Goal: Obtain resource: Download file/media

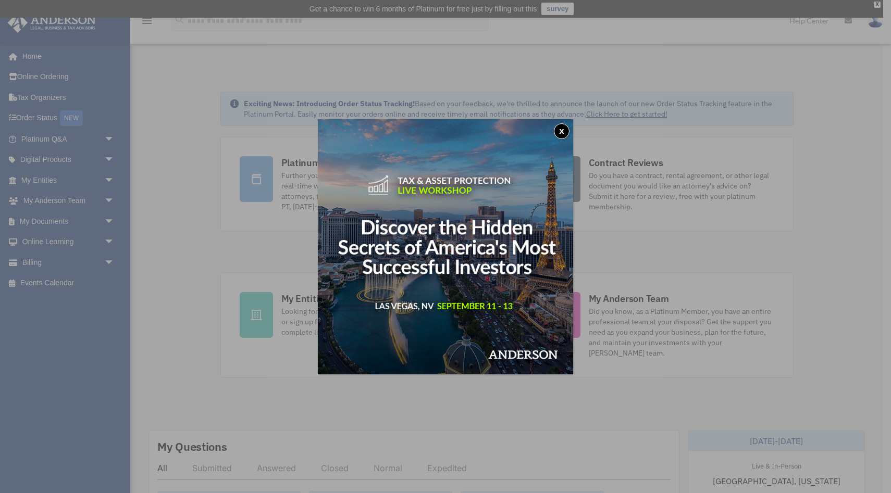
click at [564, 129] on button "x" at bounding box center [562, 131] width 16 height 16
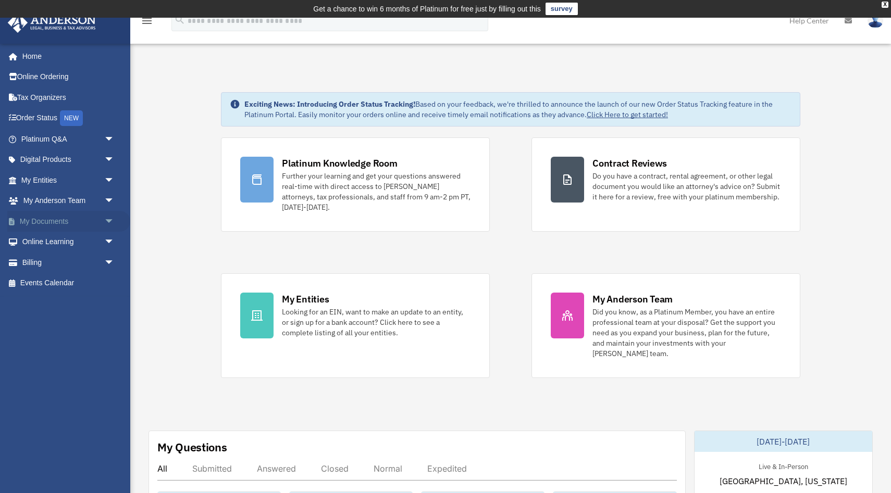
click at [58, 217] on link "My Documents arrow_drop_down" at bounding box center [68, 221] width 123 height 21
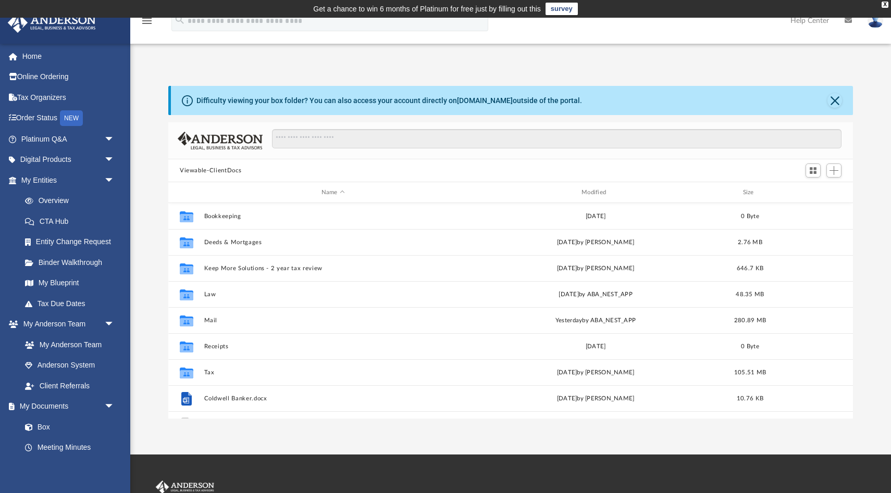
scroll to position [236, 684]
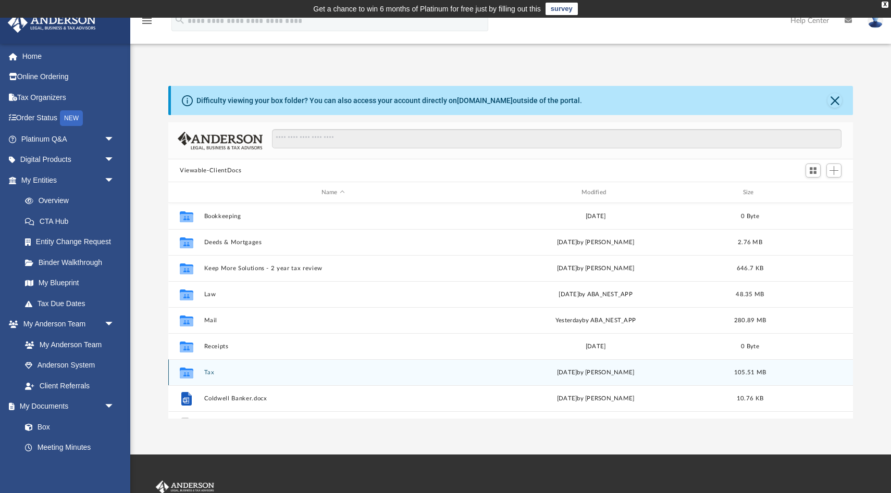
click at [208, 373] on button "Tax" at bounding box center [333, 372] width 258 height 7
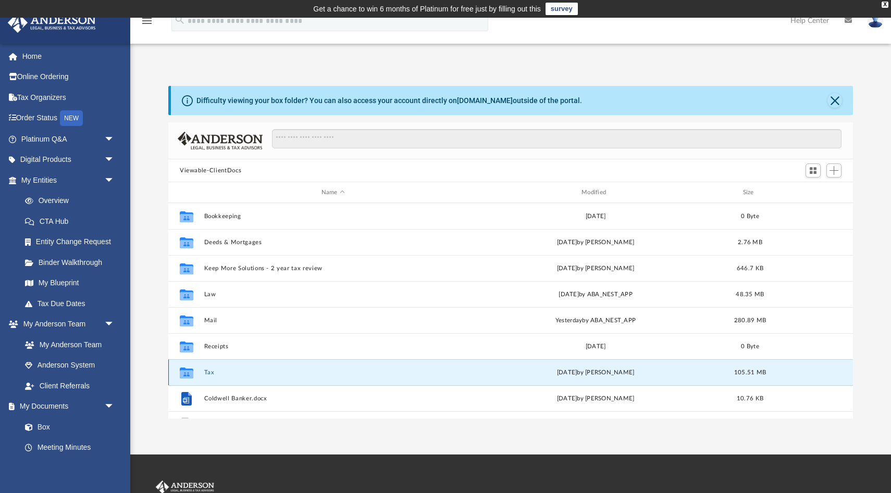
click at [208, 373] on button "Tax" at bounding box center [333, 372] width 258 height 7
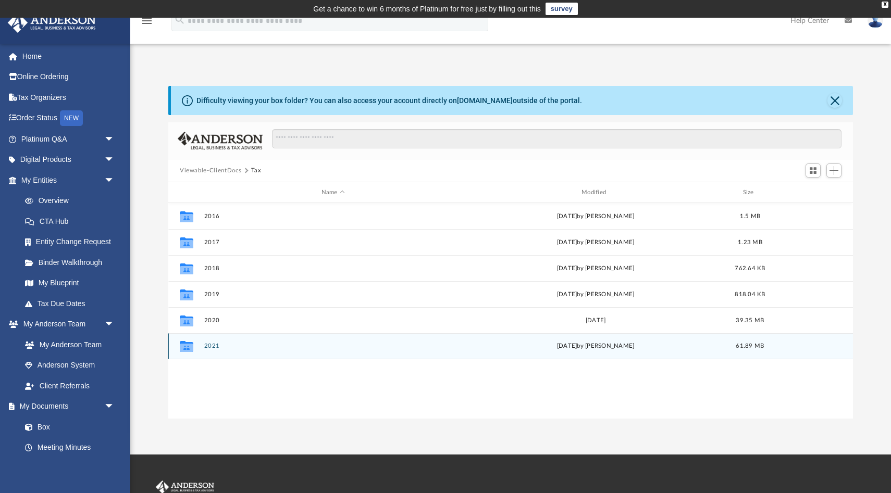
click at [211, 346] on button "2021" at bounding box center [333, 346] width 258 height 7
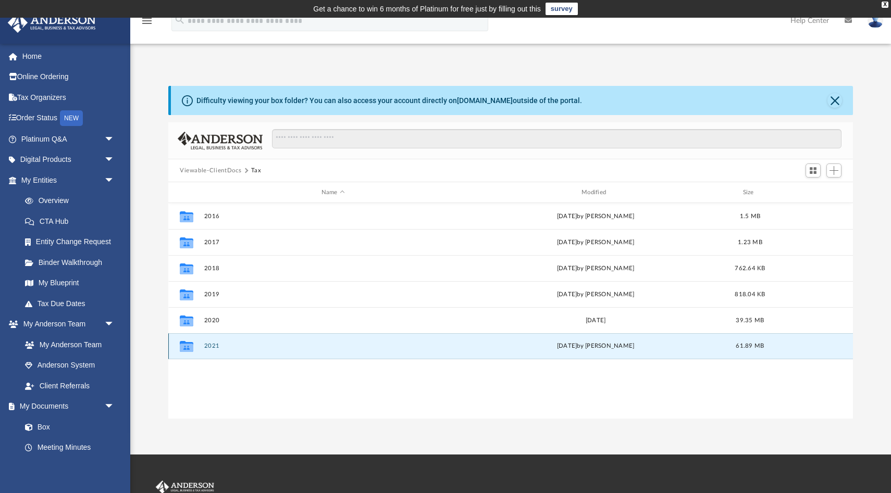
click at [211, 346] on button "2021" at bounding box center [333, 346] width 258 height 7
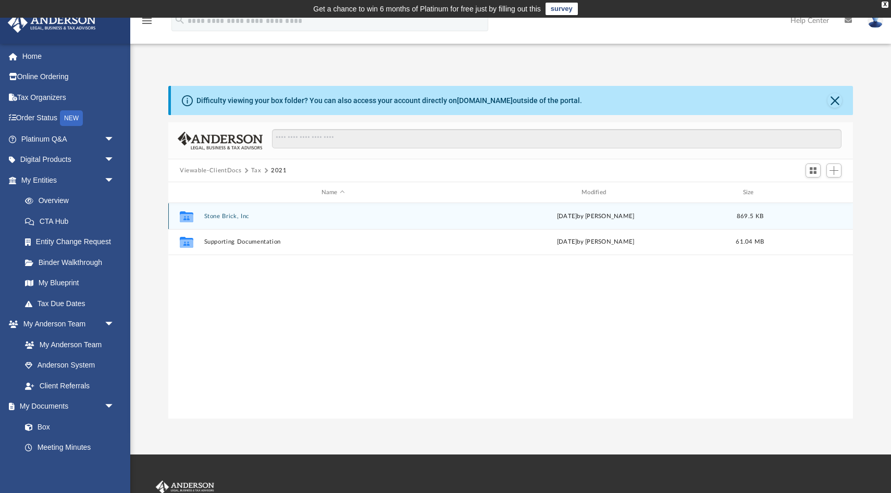
click at [227, 213] on button "Stone Brick, Inc" at bounding box center [333, 216] width 258 height 7
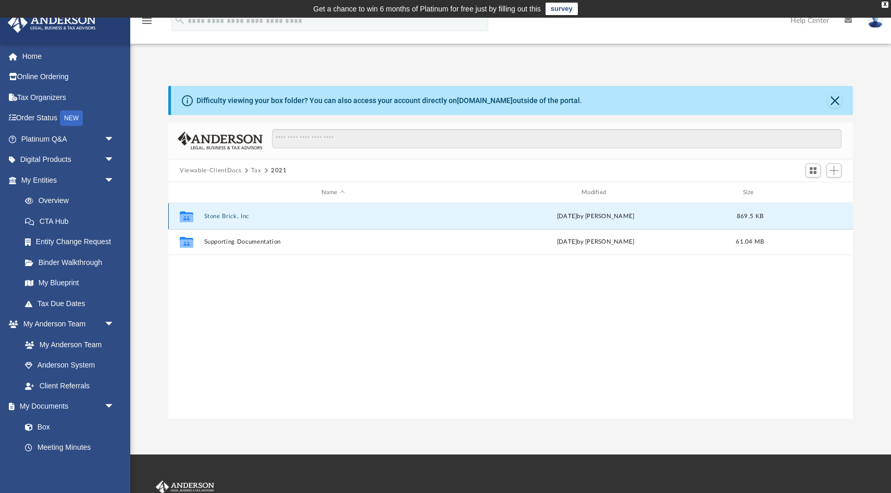
click at [227, 213] on button "Stone Brick, Inc" at bounding box center [333, 216] width 258 height 7
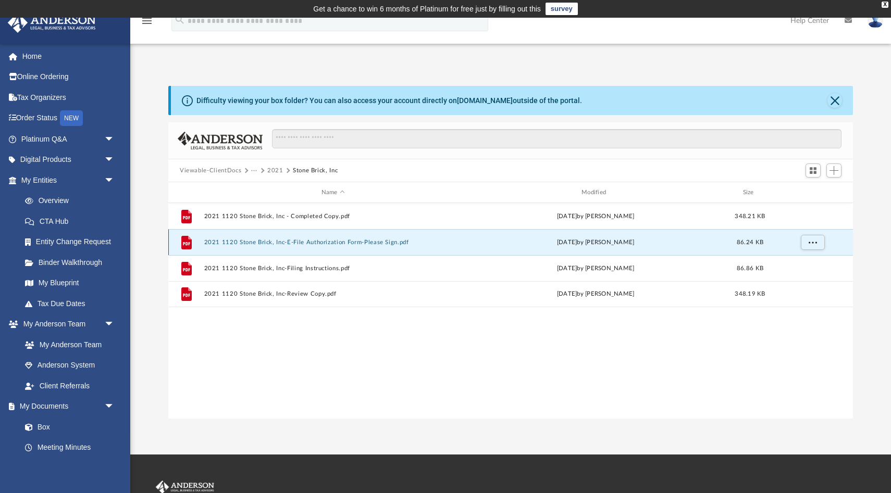
click at [290, 240] on button "2021 1120 Stone Brick, Inc-E-File Authorization Form-Please Sign.pdf" at bounding box center [333, 242] width 258 height 7
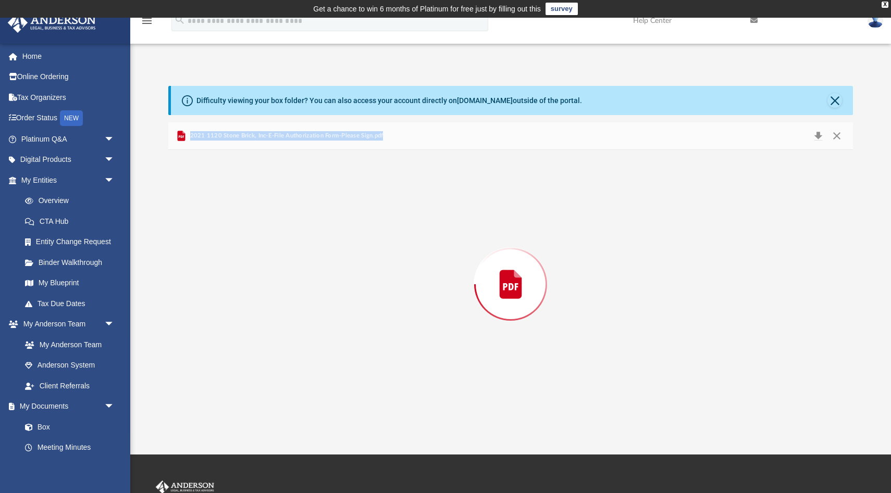
click at [290, 240] on div "Preview" at bounding box center [510, 284] width 684 height 269
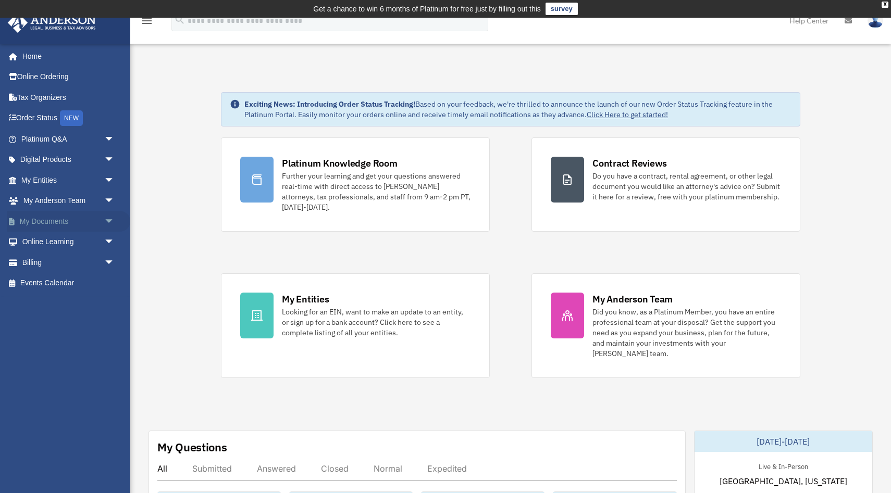
click at [36, 216] on link "My Documents arrow_drop_down" at bounding box center [68, 221] width 123 height 21
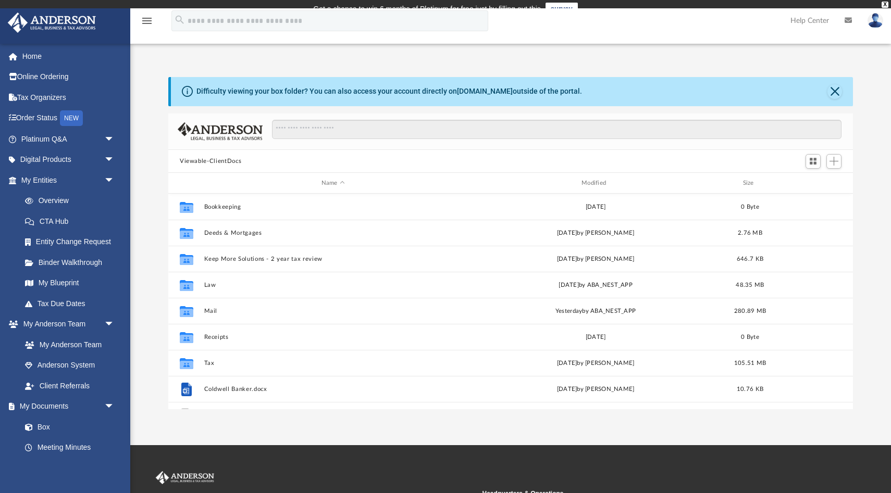
scroll to position [236, 684]
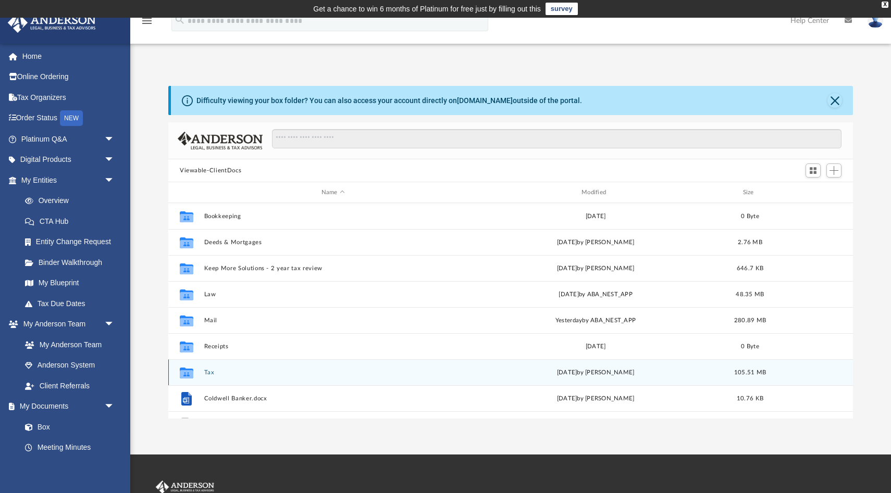
click at [207, 371] on button "Tax" at bounding box center [333, 372] width 258 height 7
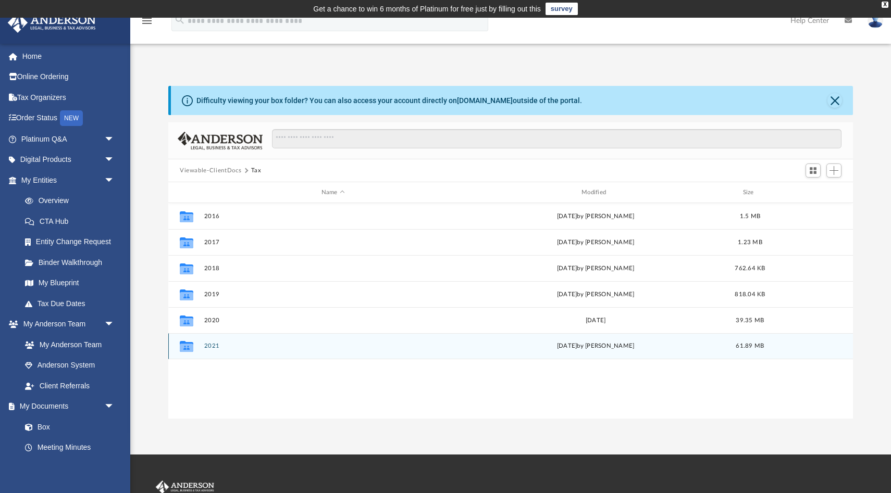
click at [213, 346] on button "2021" at bounding box center [333, 346] width 258 height 7
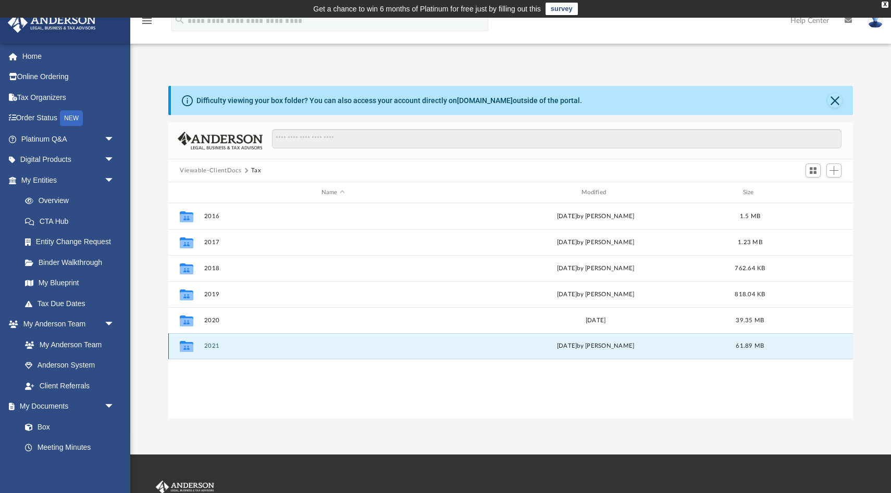
click at [213, 346] on button "2021" at bounding box center [333, 346] width 258 height 7
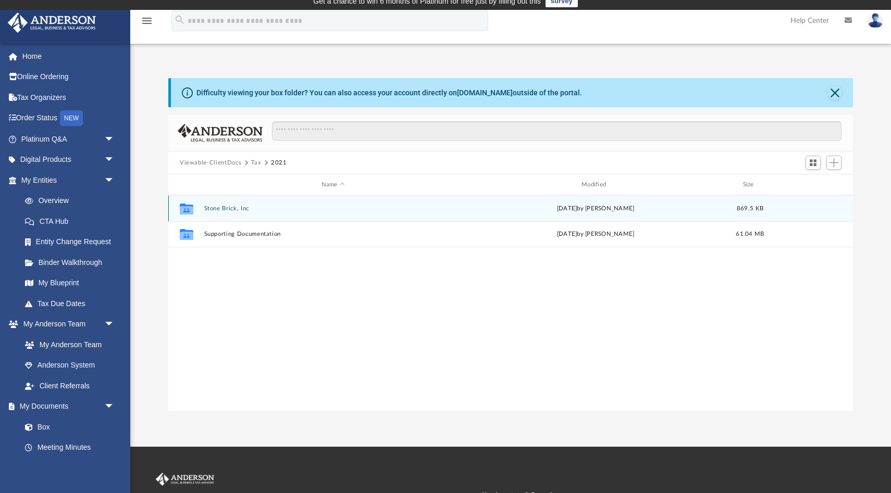
scroll to position [11, 0]
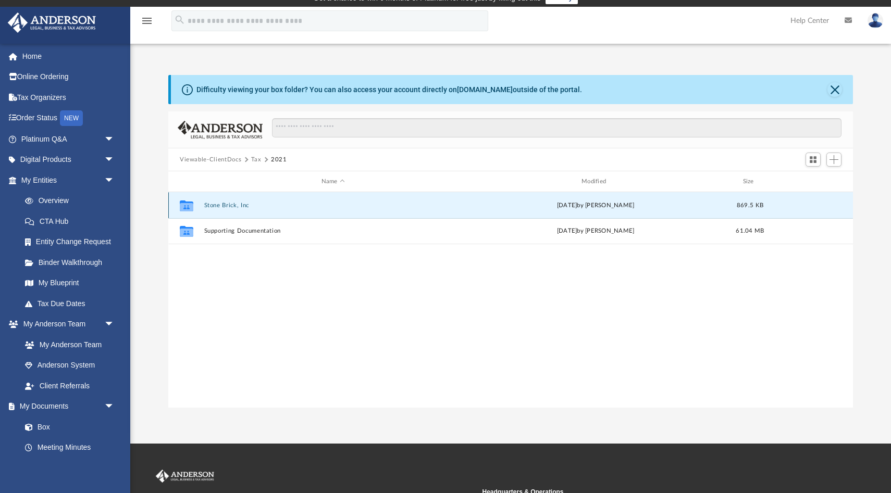
click at [227, 204] on button "Stone Brick, Inc" at bounding box center [333, 205] width 258 height 7
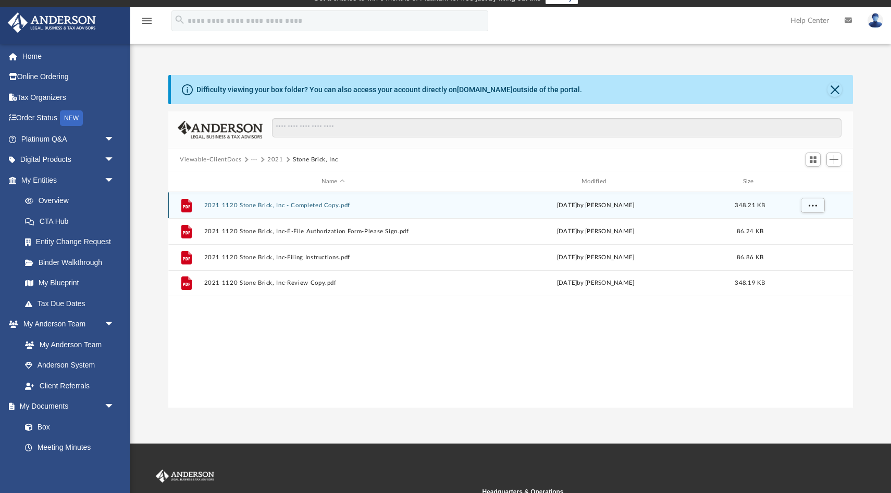
click at [247, 203] on button "2021 1120 Stone Brick, Inc - Completed Copy.pdf" at bounding box center [333, 205] width 258 height 7
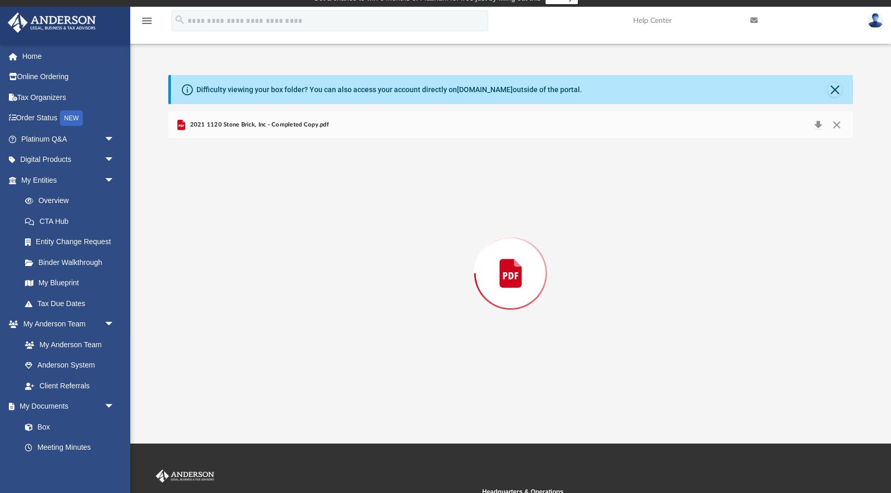
click at [247, 203] on div "Preview" at bounding box center [510, 273] width 684 height 269
click at [816, 123] on button "Download" at bounding box center [817, 125] width 19 height 16
click at [837, 125] on button "Close" at bounding box center [836, 125] width 19 height 16
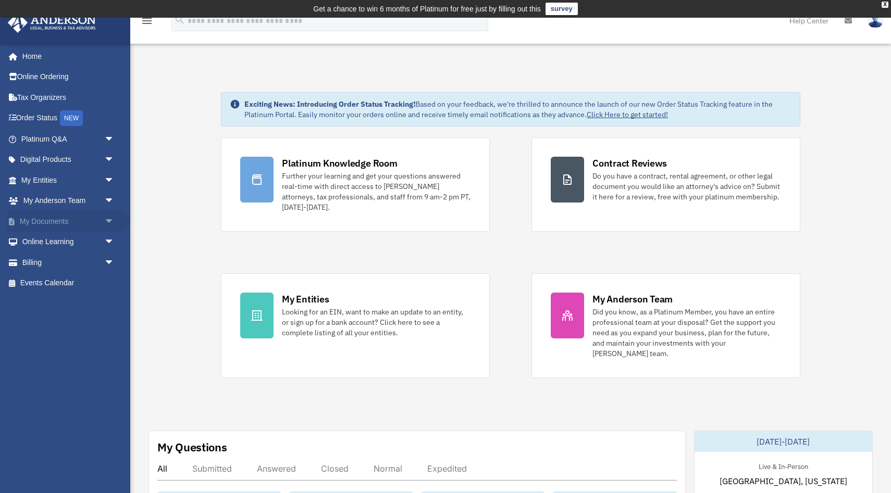
click at [52, 219] on link "My Documents arrow_drop_down" at bounding box center [68, 221] width 123 height 21
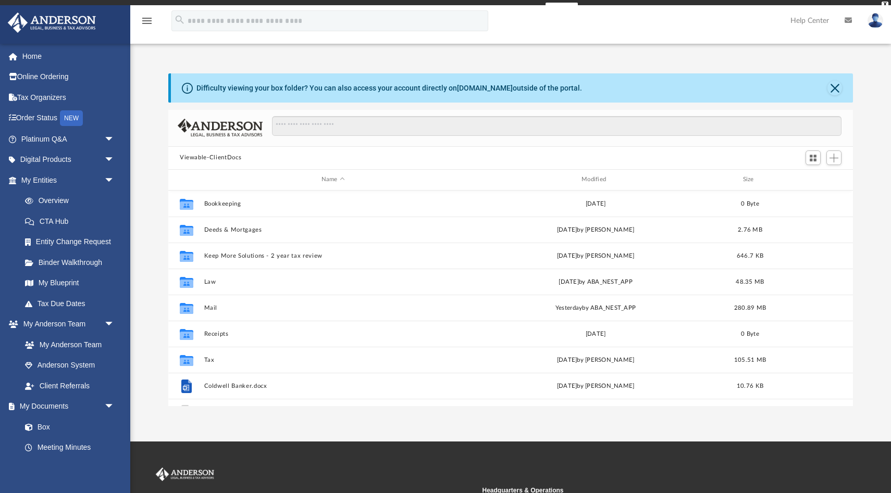
scroll to position [236, 684]
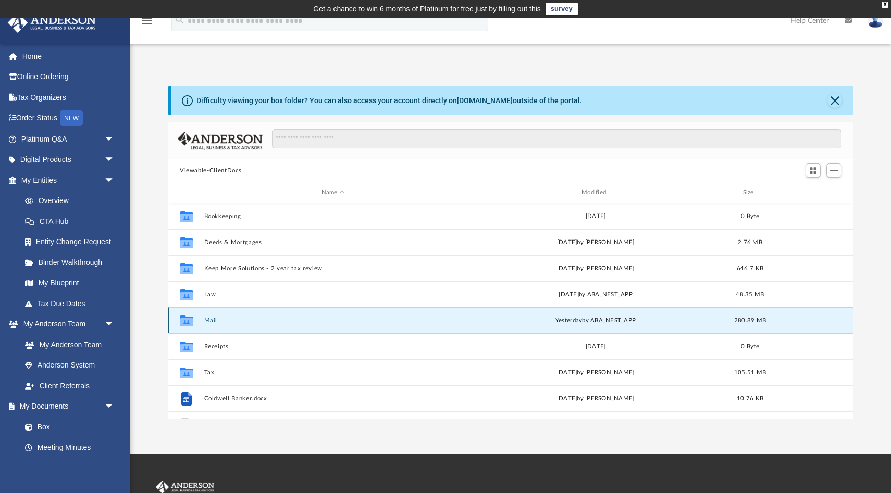
click at [208, 319] on button "Mail" at bounding box center [333, 320] width 258 height 7
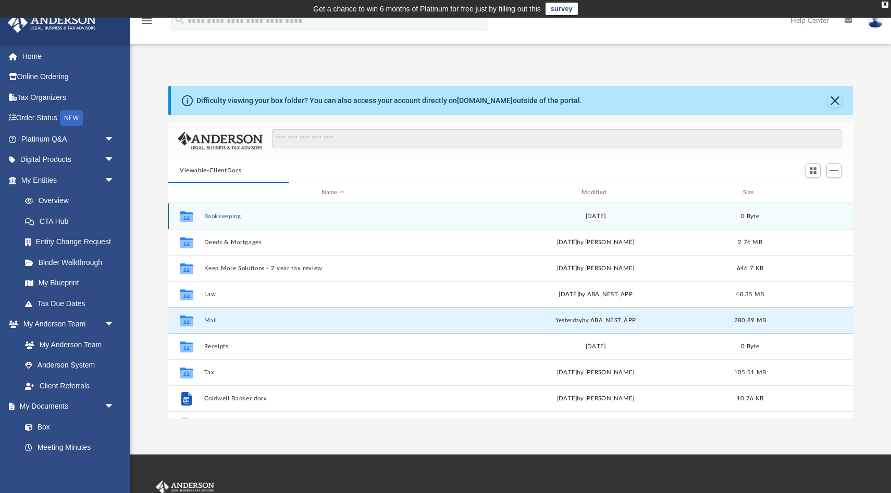
scroll to position [1, 1]
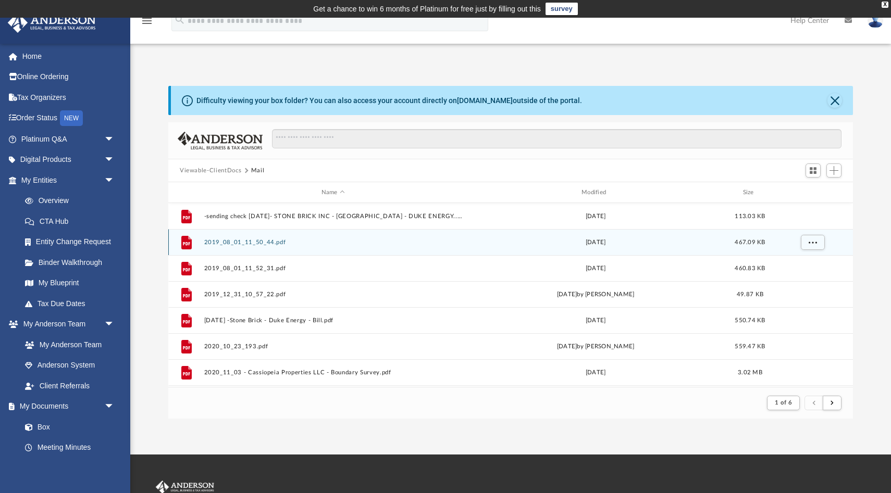
click at [246, 240] on button "2019_08_01_11_50_44.pdf" at bounding box center [333, 242] width 258 height 7
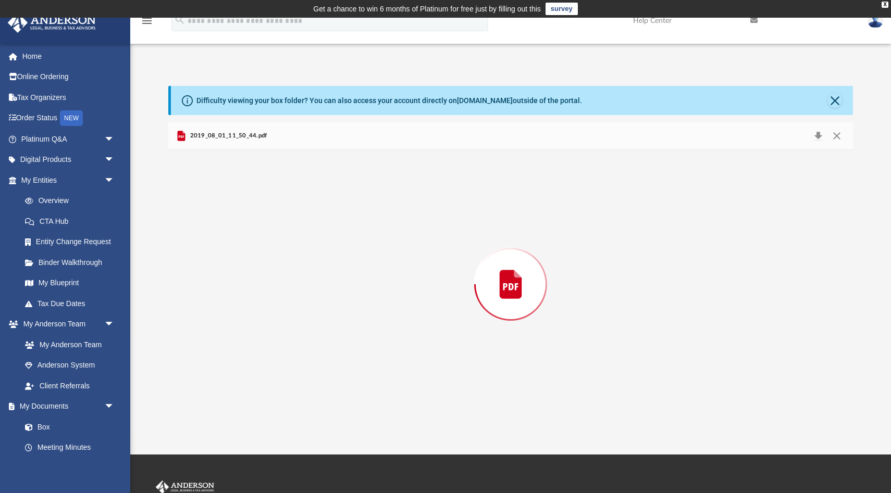
click at [246, 240] on div "Preview" at bounding box center [510, 284] width 684 height 269
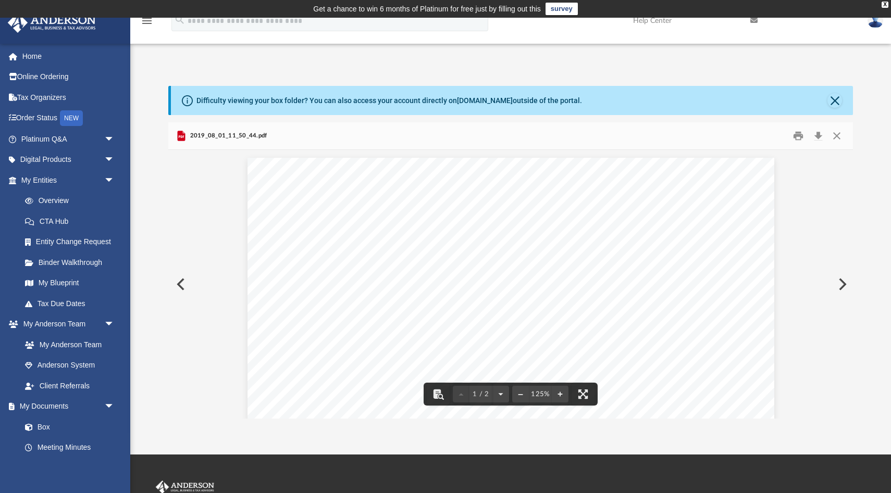
click at [843, 285] on button "Preview" at bounding box center [841, 284] width 23 height 29
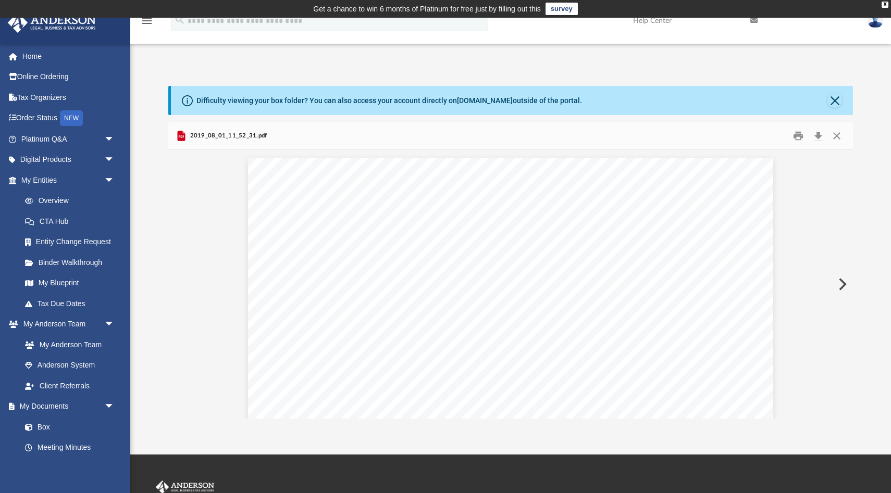
click at [843, 285] on button "Preview" at bounding box center [841, 284] width 23 height 29
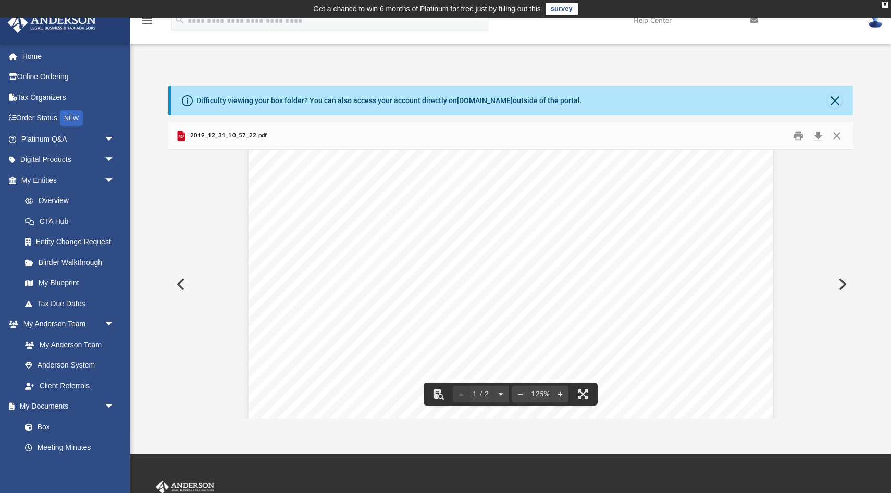
scroll to position [0, 0]
click at [842, 285] on button "Preview" at bounding box center [841, 284] width 23 height 29
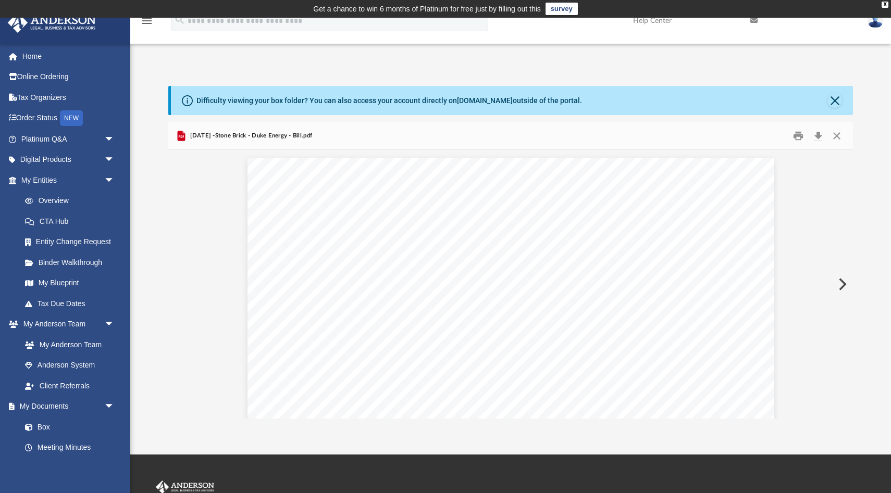
click at [842, 285] on button "Preview" at bounding box center [841, 284] width 23 height 29
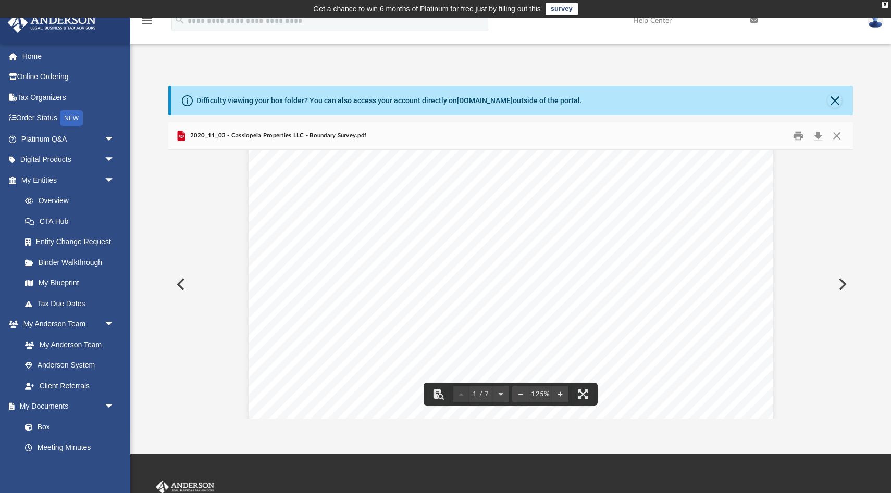
scroll to position [41, 0]
click at [841, 285] on button "Preview" at bounding box center [841, 284] width 23 height 29
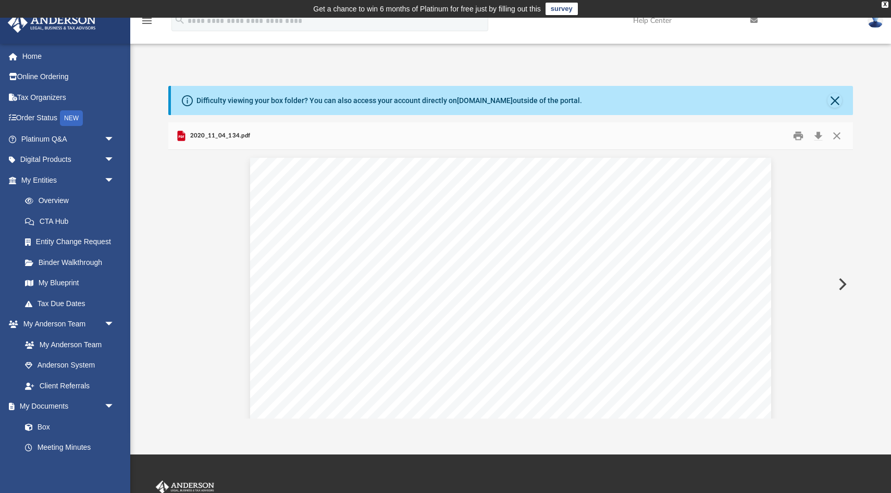
click at [841, 285] on button "Preview" at bounding box center [841, 284] width 23 height 29
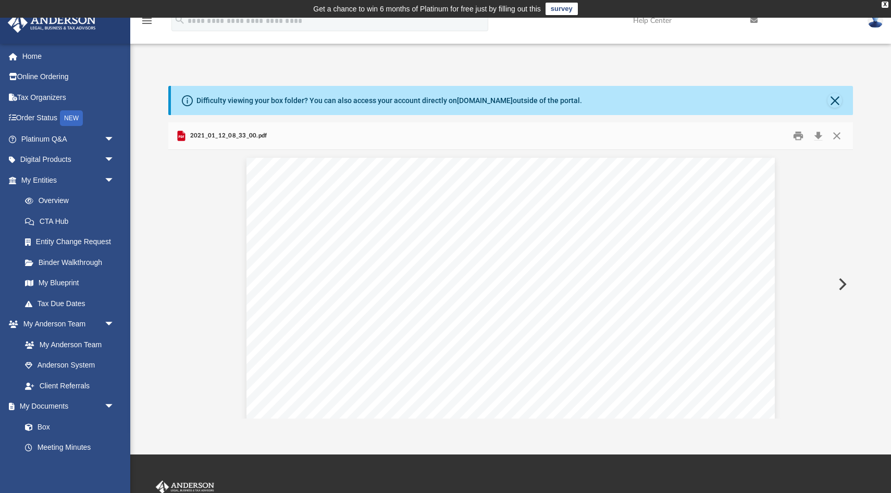
click at [841, 285] on button "Preview" at bounding box center [841, 284] width 23 height 29
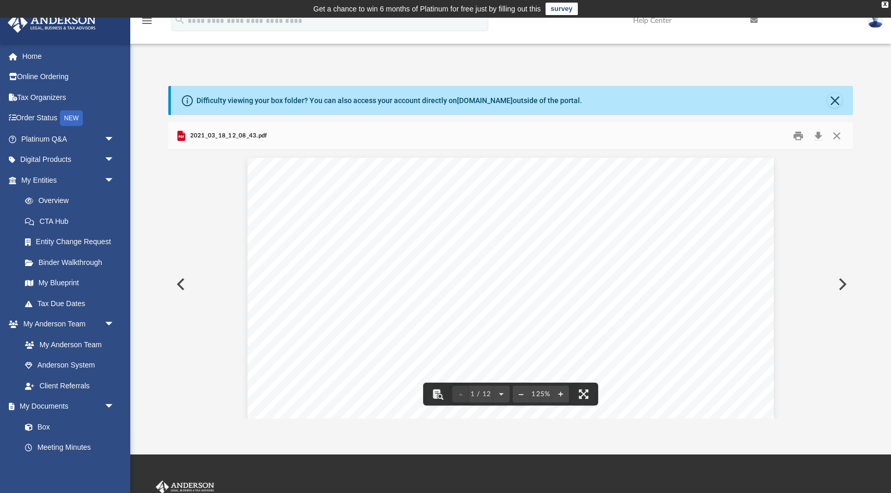
click at [838, 286] on button "Preview" at bounding box center [841, 284] width 23 height 29
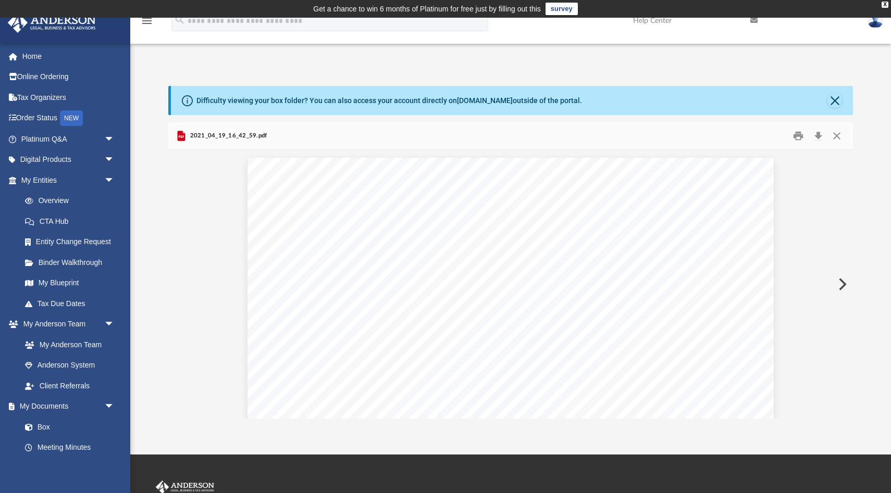
click at [838, 286] on button "Preview" at bounding box center [841, 284] width 23 height 29
click at [842, 288] on button "Preview" at bounding box center [841, 284] width 23 height 29
click at [841, 286] on button "Preview" at bounding box center [841, 284] width 23 height 29
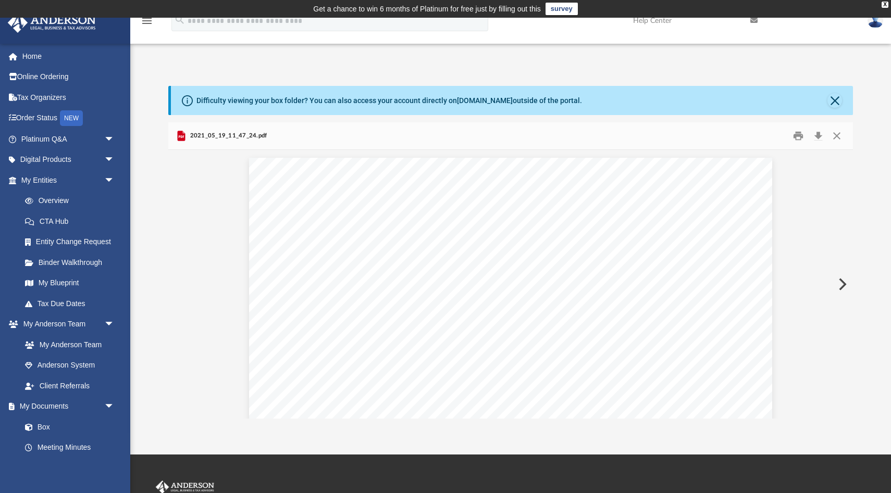
click at [841, 286] on button "Preview" at bounding box center [841, 284] width 23 height 29
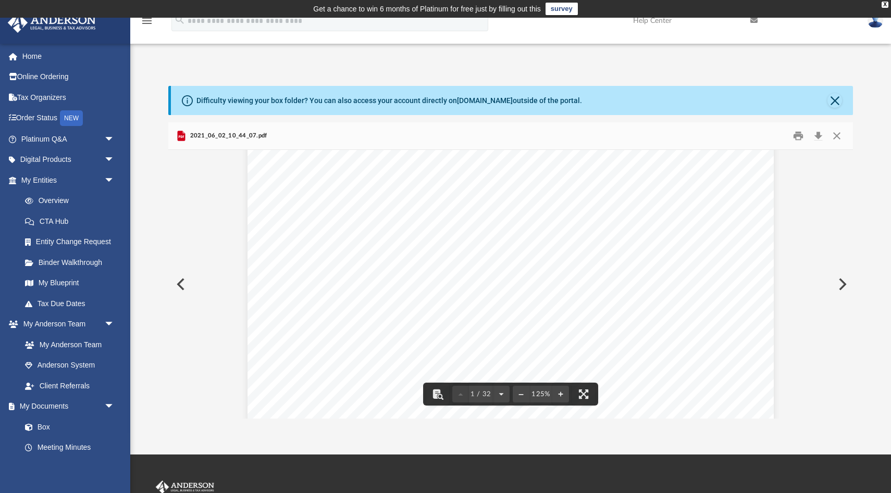
scroll to position [246, 0]
